Goal: Task Accomplishment & Management: Manage account settings

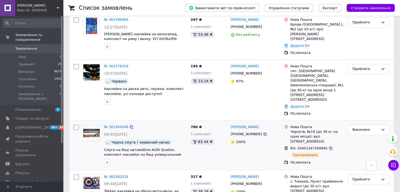
scroll to position [394, 0]
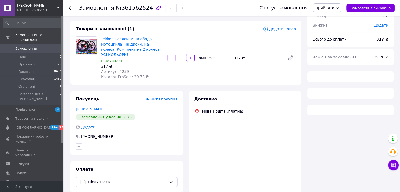
scroll to position [48, 0]
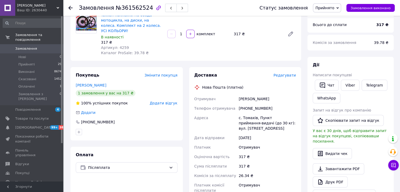
click at [249, 109] on div "[PHONE_NUMBER]" at bounding box center [267, 108] width 59 height 9
copy div "380968555246"
click at [243, 101] on div "[PERSON_NAME]" at bounding box center [267, 98] width 59 height 9
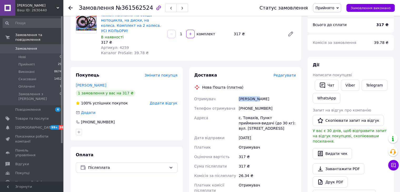
click at [243, 101] on div "[PERSON_NAME]" at bounding box center [267, 98] width 59 height 9
copy div "[PERSON_NAME]"
click at [270, 97] on div "[PERSON_NAME]" at bounding box center [267, 98] width 59 height 9
copy div "[PERSON_NAME]"
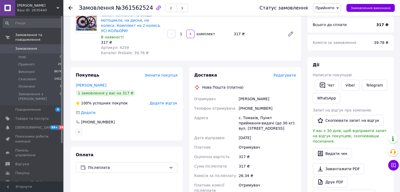
click at [249, 118] on div "с. Томахів, Пункт приймання-видачі (до 30 кг): вул. [STREET_ADDRESS]" at bounding box center [267, 123] width 59 height 20
copy div "Томахів"
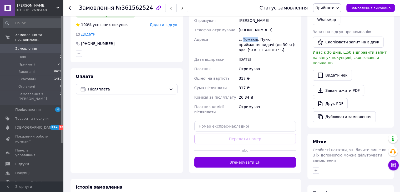
scroll to position [127, 0]
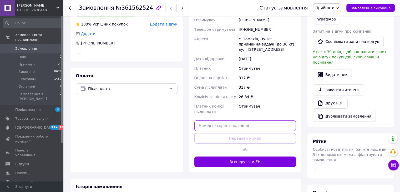
click at [230, 125] on input "text" at bounding box center [245, 125] width 102 height 11
paste input "20451247403349"
type input "20451247403349"
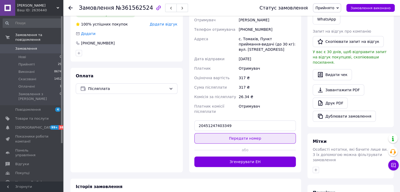
click at [233, 137] on button "Передати номер" at bounding box center [245, 138] width 102 height 11
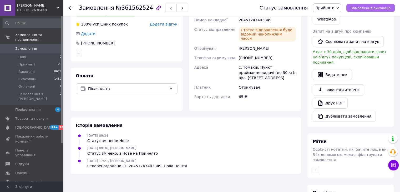
click at [375, 8] on span "Замовлення виконано" at bounding box center [371, 8] width 40 height 4
